Goal: Find specific page/section: Find specific page/section

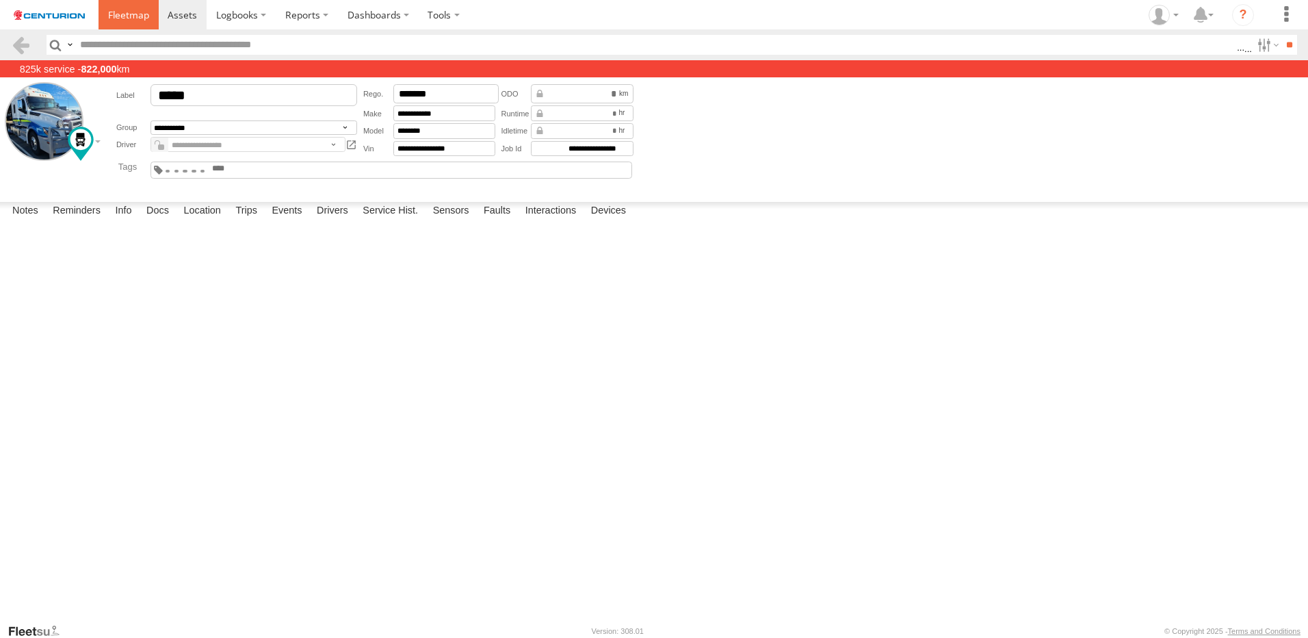
drag, startPoint x: 0, startPoint y: 0, endPoint x: 118, endPoint y: 26, distance: 120.5
click at [118, 27] on link at bounding box center [129, 14] width 60 height 29
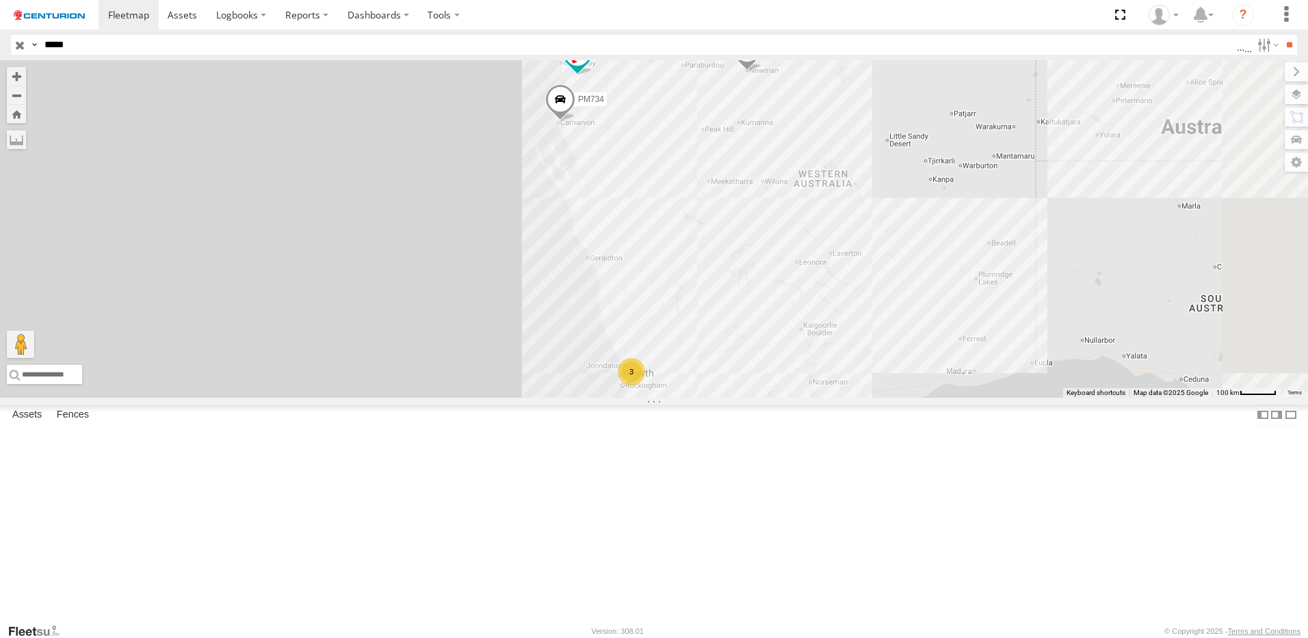
type input "*****"
click at [1281, 35] on input "**" at bounding box center [1289, 45] width 16 height 20
